Goal: Task Accomplishment & Management: Manage account settings

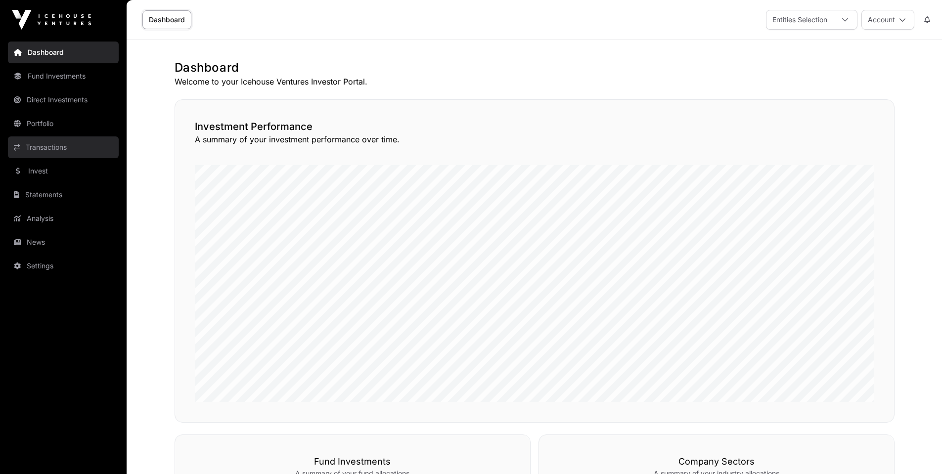
click at [45, 143] on link "Transactions" at bounding box center [63, 147] width 111 height 22
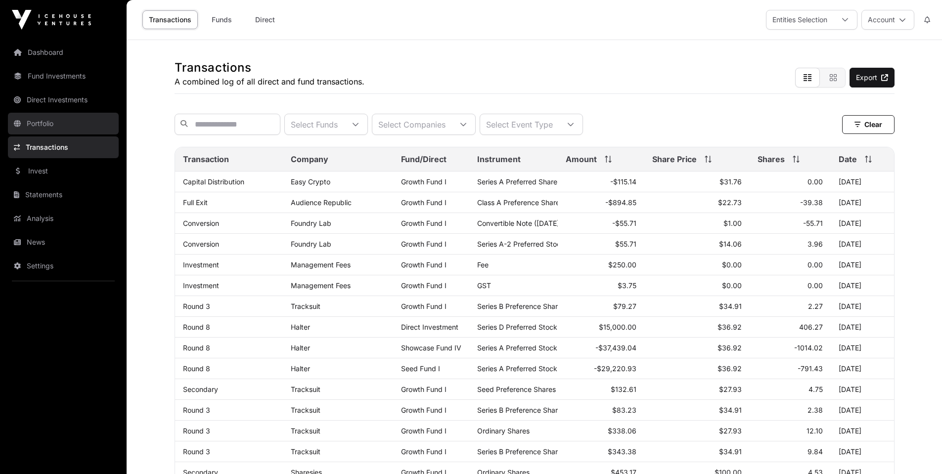
click at [47, 122] on link "Portfolio" at bounding box center [63, 124] width 111 height 22
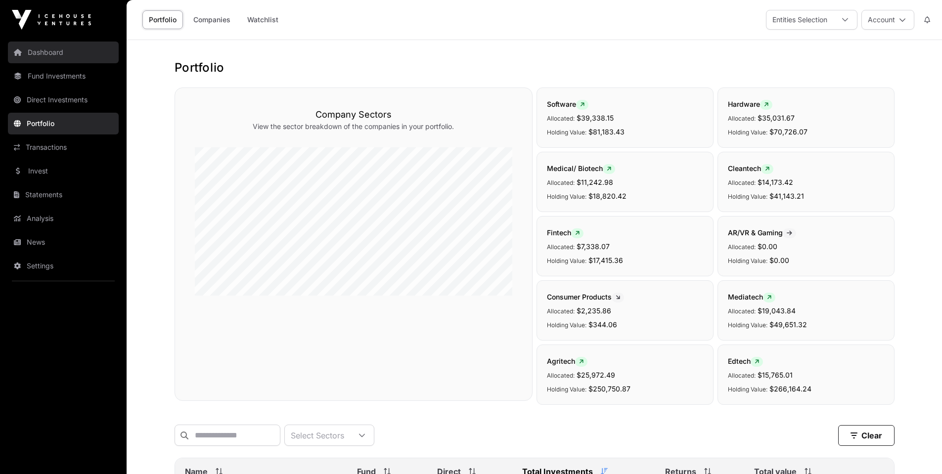
click at [40, 54] on link "Dashboard" at bounding box center [63, 53] width 111 height 22
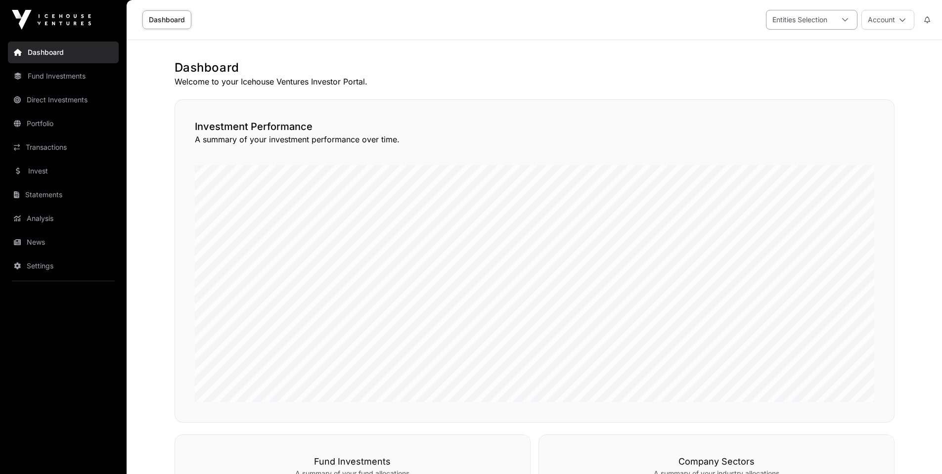
click at [843, 23] on icon at bounding box center [845, 19] width 7 height 7
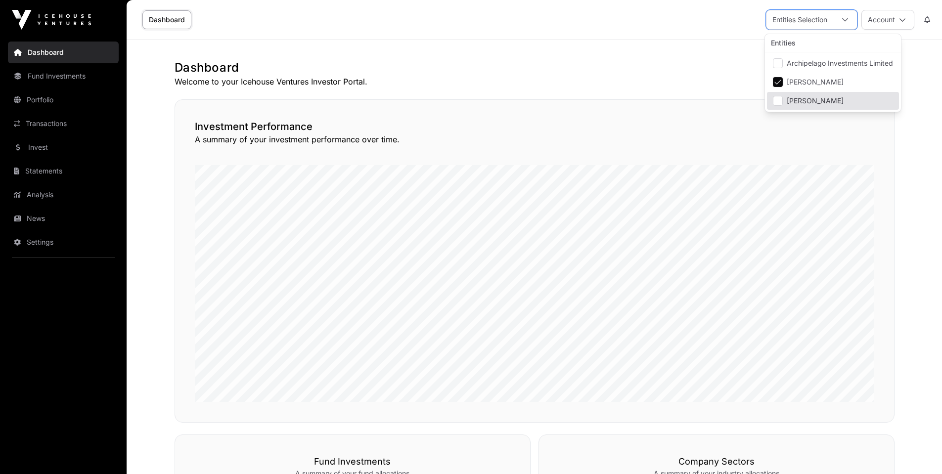
click at [846, 22] on icon at bounding box center [845, 19] width 7 height 7
click at [900, 20] on icon at bounding box center [902, 19] width 7 height 7
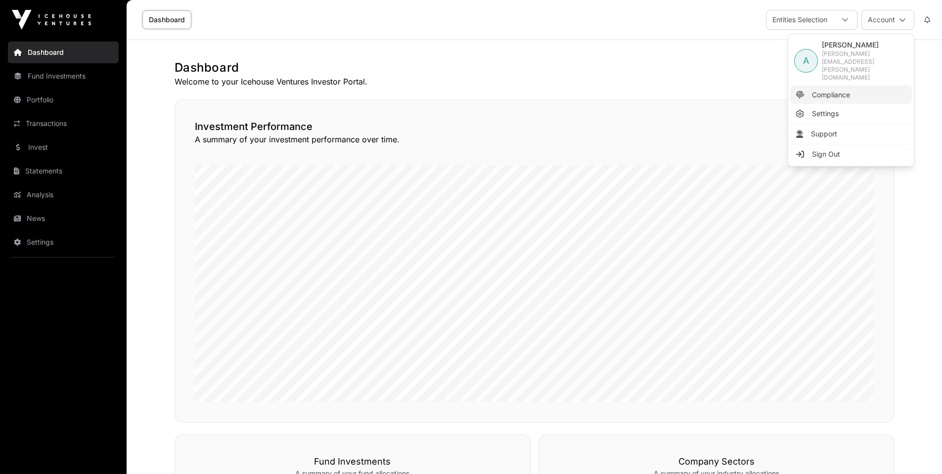
click at [834, 90] on span "Compliance" at bounding box center [831, 95] width 38 height 10
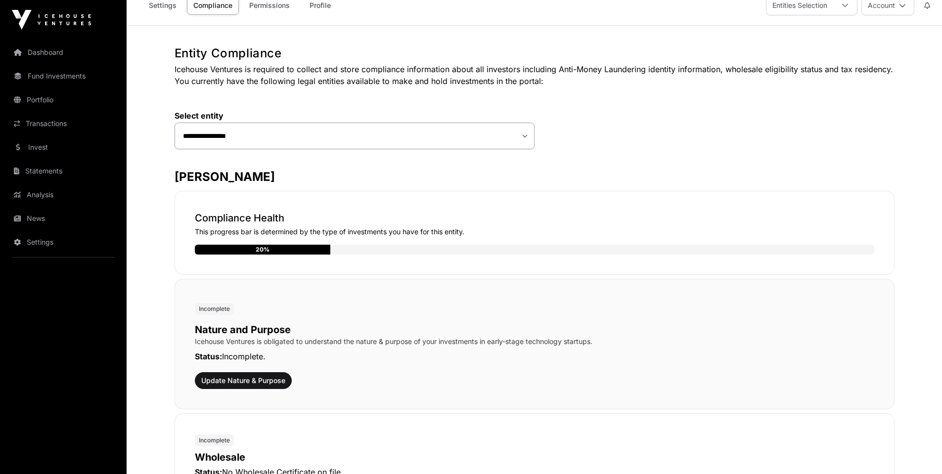
scroll to position [49, 0]
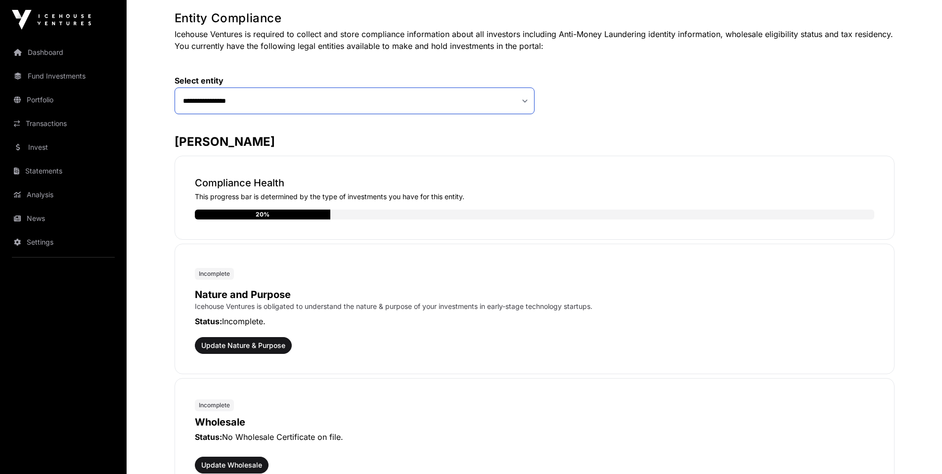
click at [529, 104] on select "**********" at bounding box center [355, 101] width 360 height 27
click at [175, 88] on select "**********" at bounding box center [355, 101] width 360 height 27
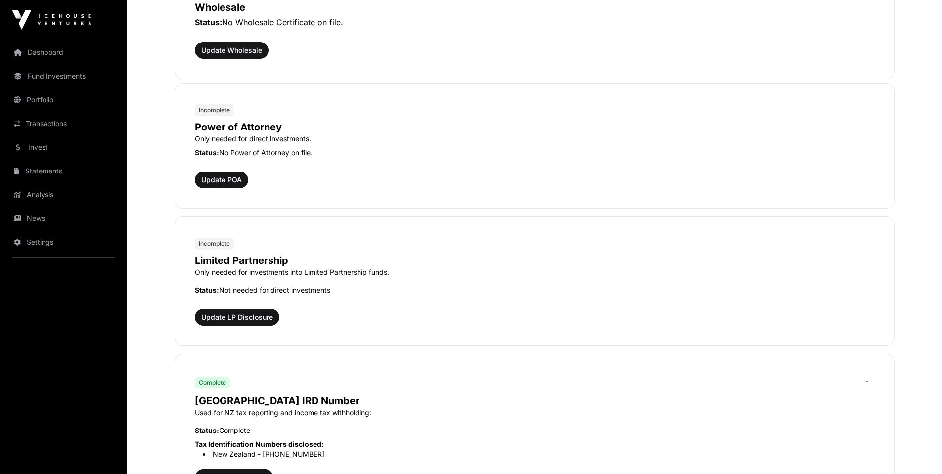
scroll to position [0, 0]
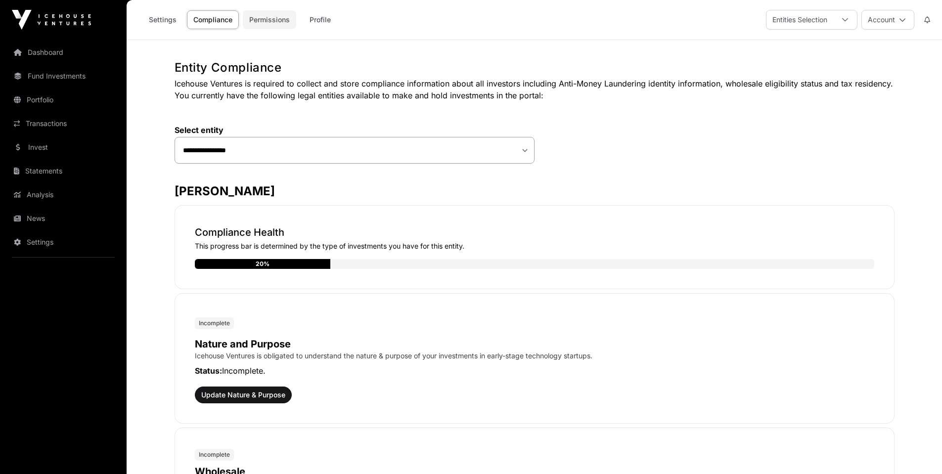
click at [268, 19] on link "Permissions" at bounding box center [269, 19] width 53 height 19
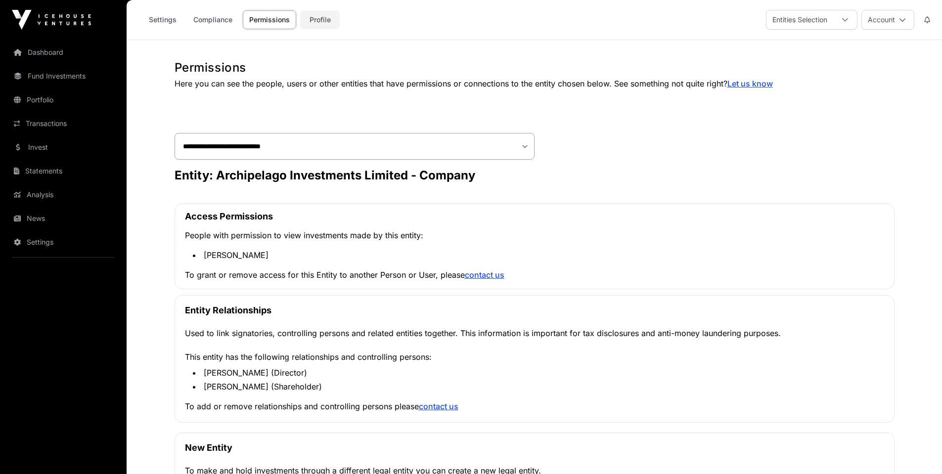
click at [323, 18] on link "Profile" at bounding box center [320, 19] width 40 height 19
